Goal: Navigation & Orientation: Find specific page/section

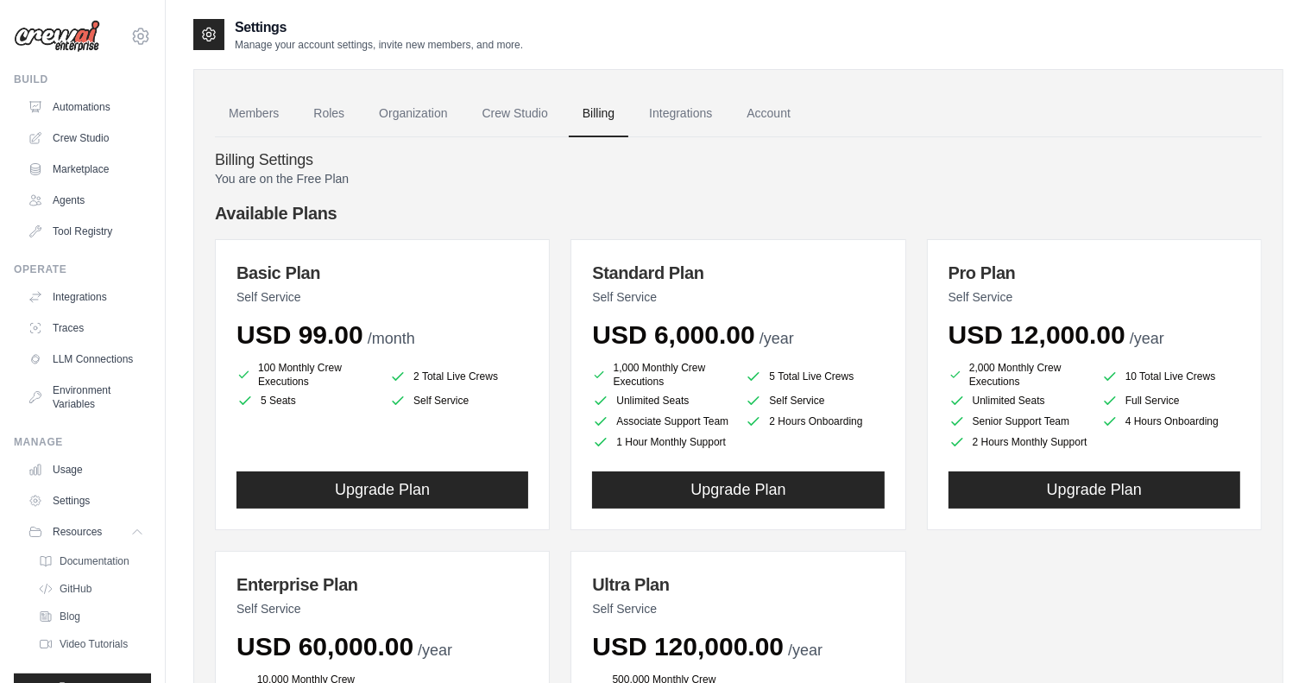
scroll to position [60, 0]
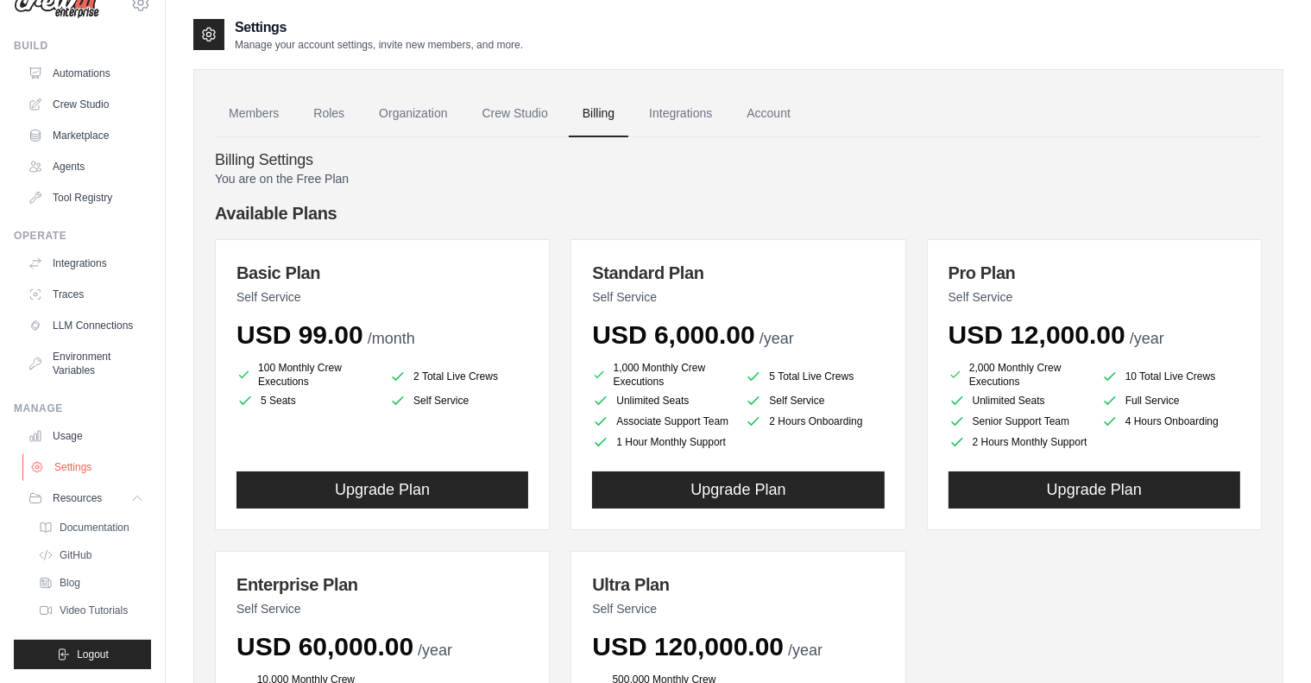
click at [81, 460] on link "Settings" at bounding box center [87, 467] width 130 height 28
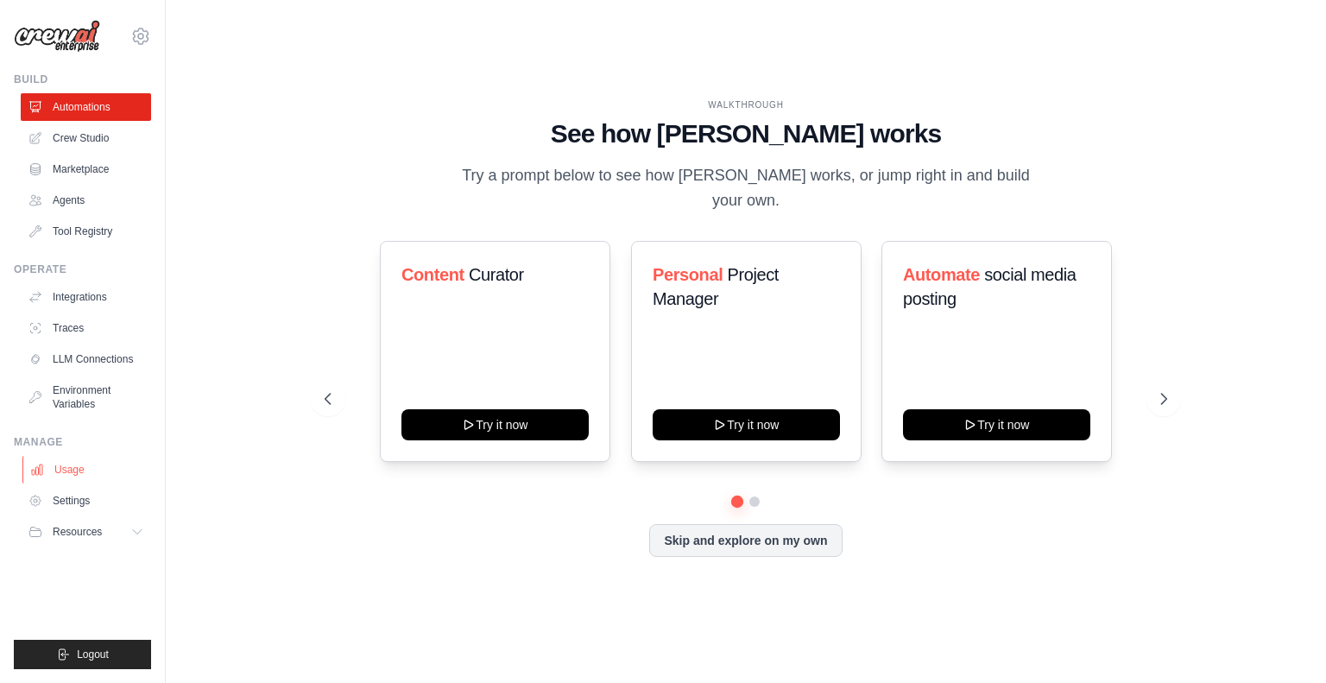
click at [83, 469] on link "Usage" at bounding box center [87, 470] width 130 height 28
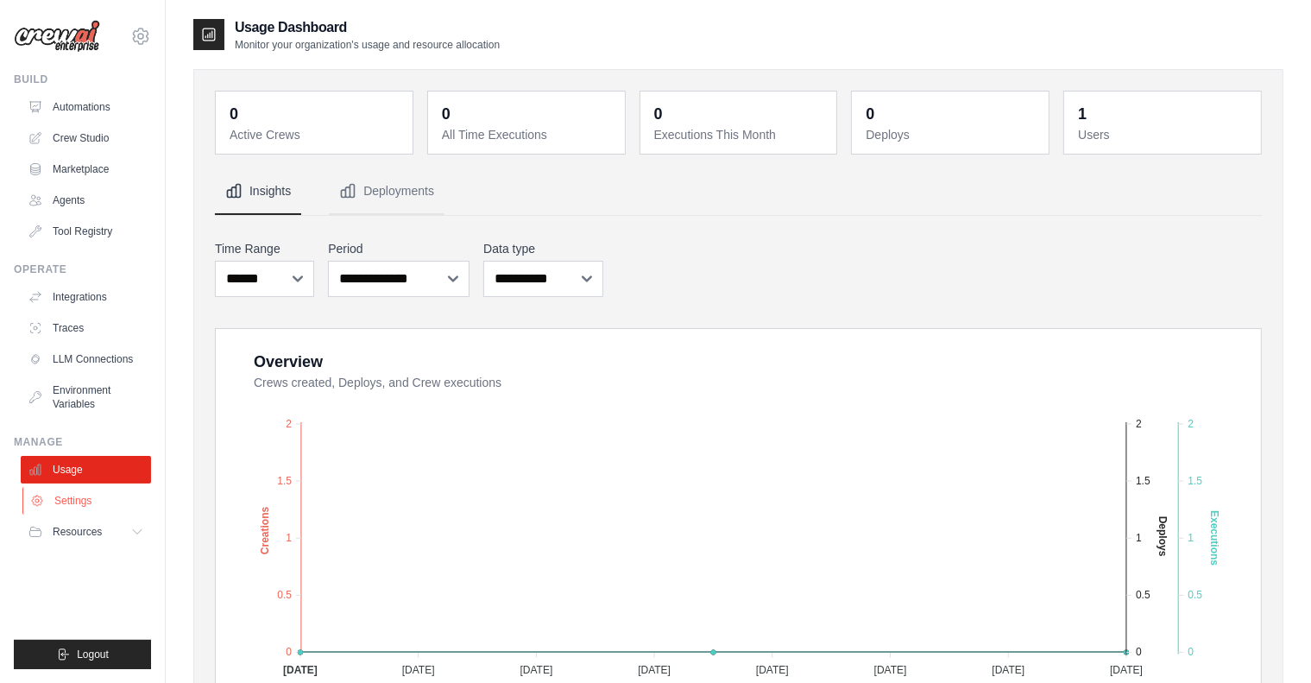
click at [91, 507] on link "Settings" at bounding box center [87, 501] width 130 height 28
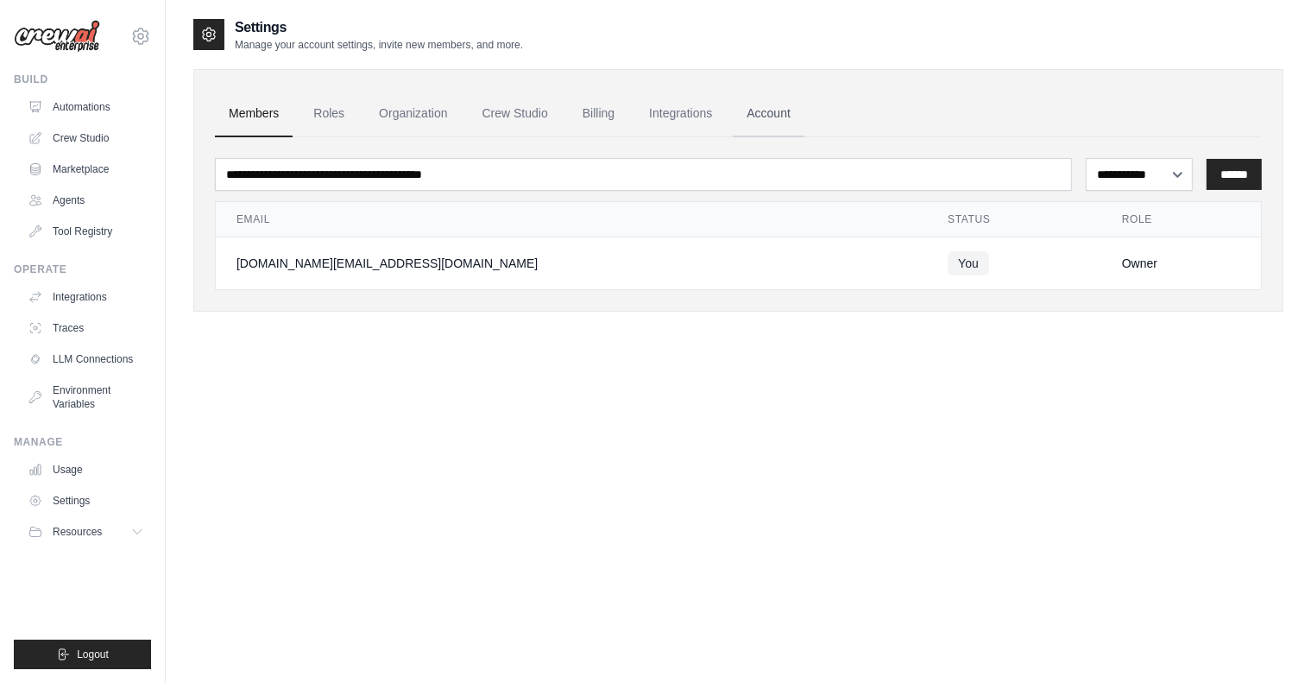
click at [804, 114] on link "Account" at bounding box center [769, 114] width 72 height 47
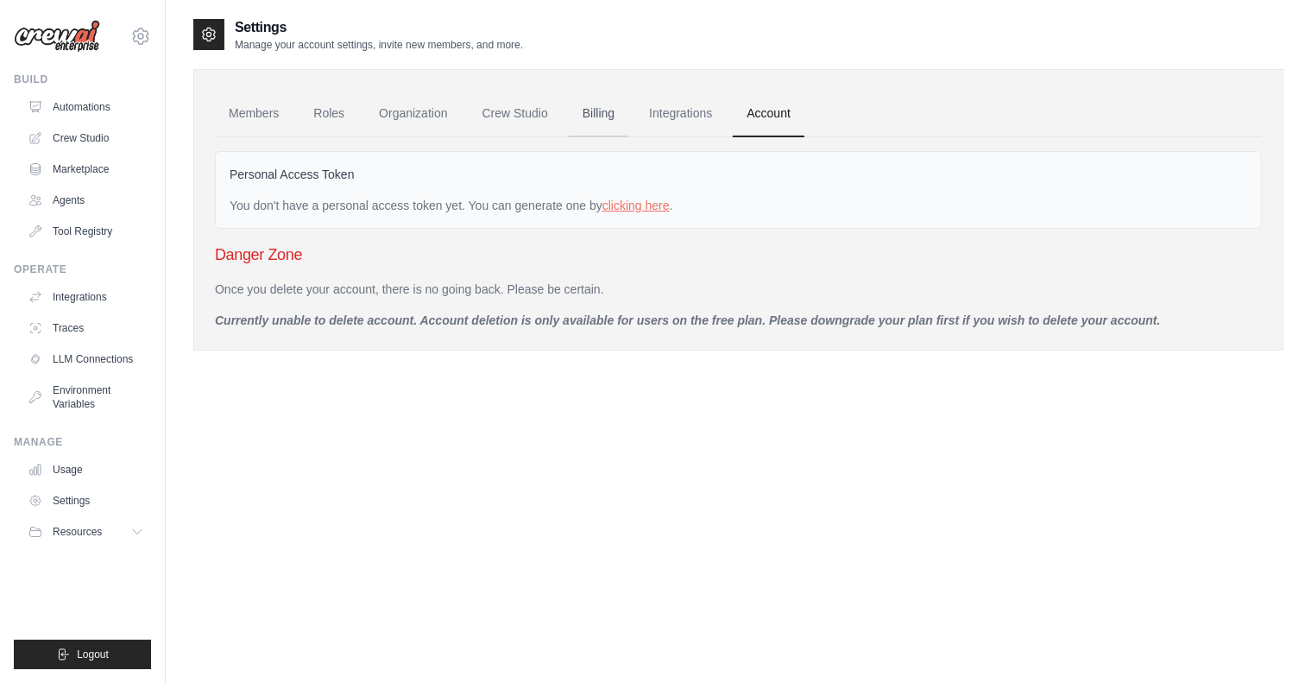
click at [609, 111] on link "Billing" at bounding box center [599, 114] width 60 height 47
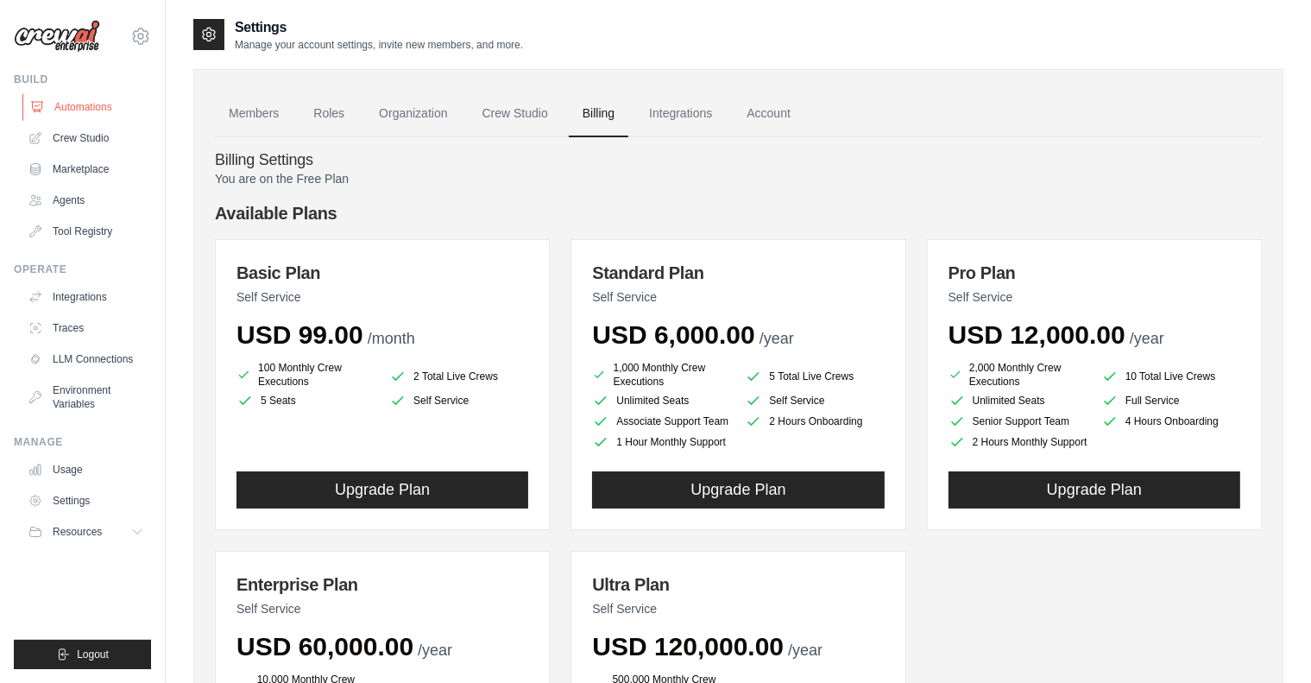
click at [88, 104] on link "Automations" at bounding box center [87, 107] width 130 height 28
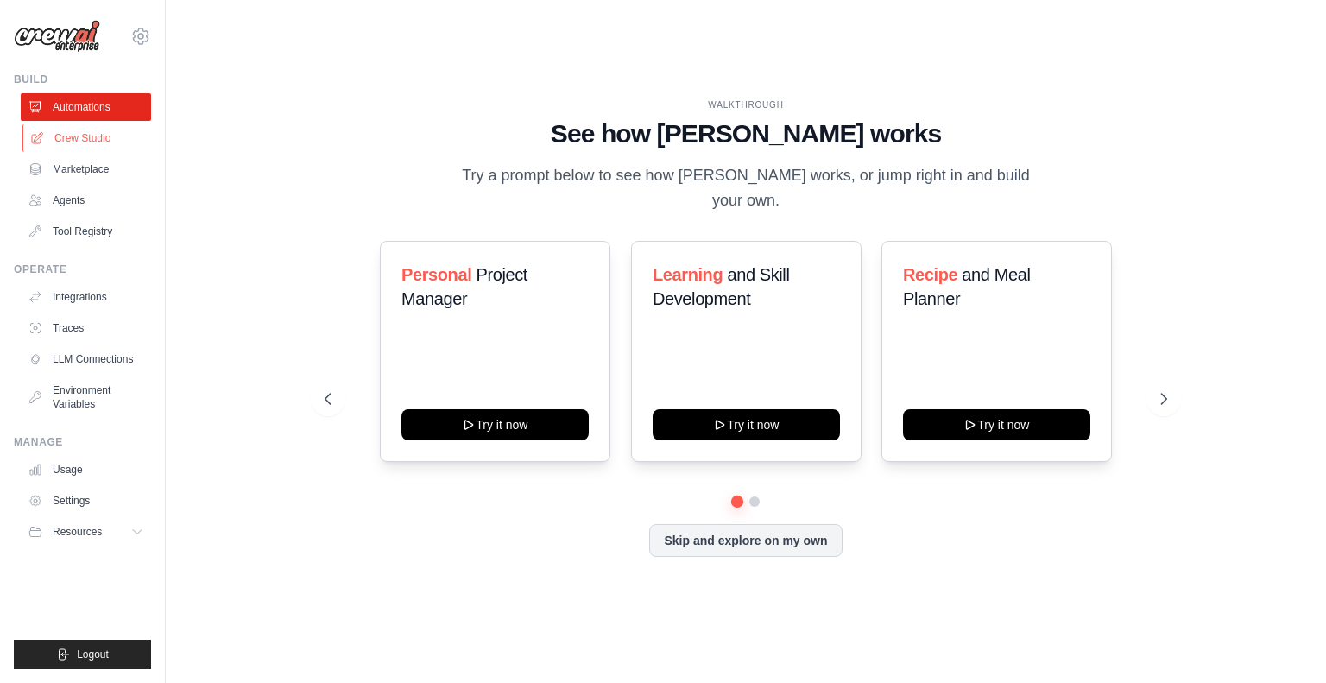
click at [89, 132] on link "Crew Studio" at bounding box center [87, 138] width 130 height 28
